Goal: Find specific page/section

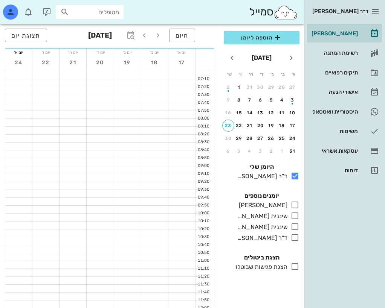
drag, startPoint x: 0, startPoint y: 0, endPoint x: 89, endPoint y: 11, distance: 89.9
click at [89, 11] on input "מטופלים" at bounding box center [95, 12] width 48 height 10
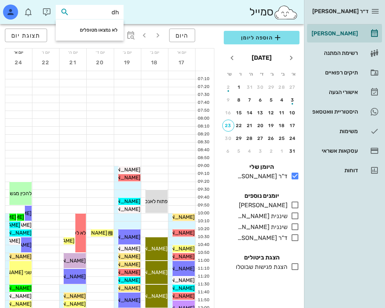
type input "d"
type input "[PERSON_NAME]"
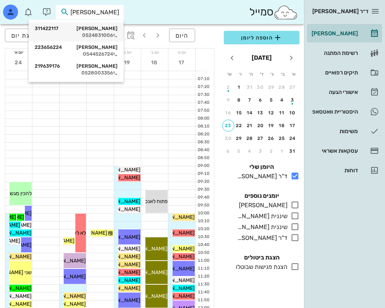
click at [86, 30] on div "[PERSON_NAME] 311422117" at bounding box center [76, 29] width 83 height 6
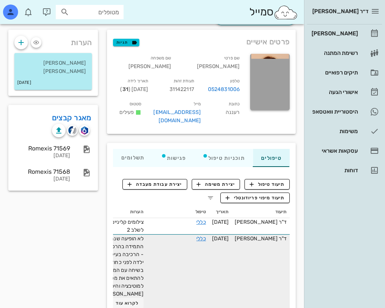
scroll to position [38, 0]
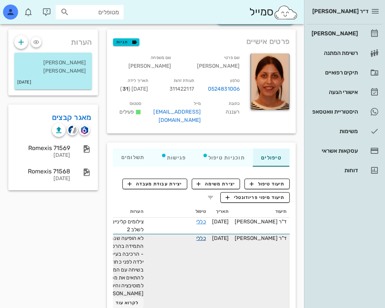
click at [196, 235] on link "כללי" at bounding box center [200, 238] width 9 height 6
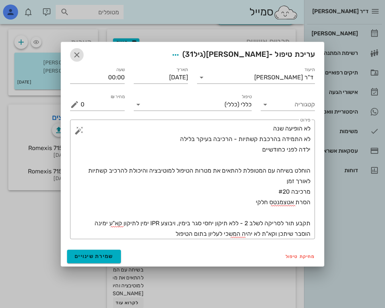
click at [78, 52] on icon "button" at bounding box center [76, 54] width 9 height 9
